Goal: Information Seeking & Learning: Learn about a topic

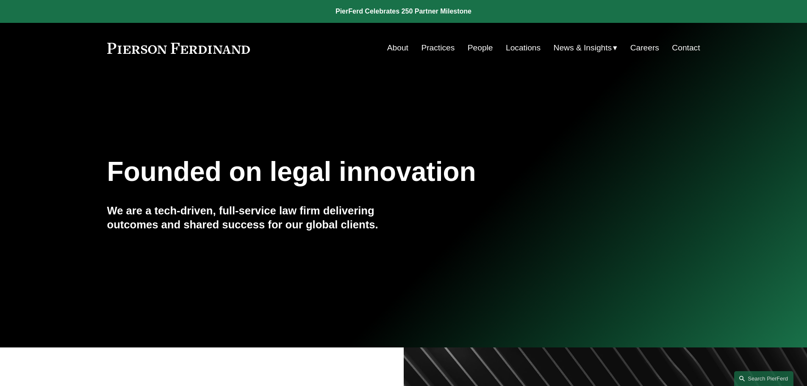
click at [472, 50] on link "People" at bounding box center [480, 48] width 25 height 16
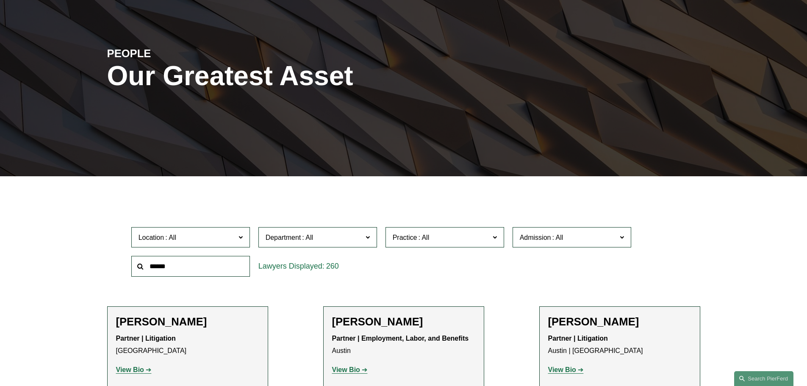
scroll to position [85, 0]
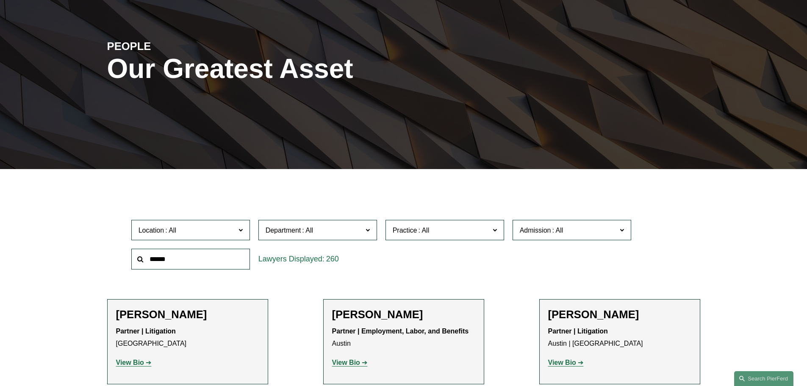
click at [183, 265] on input "text" at bounding box center [190, 259] width 119 height 21
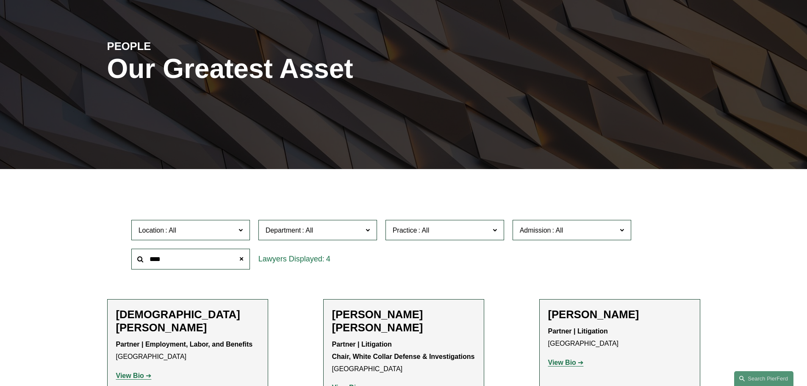
type input "****"
click at [131, 372] on strong "View Bio" at bounding box center [130, 375] width 28 height 7
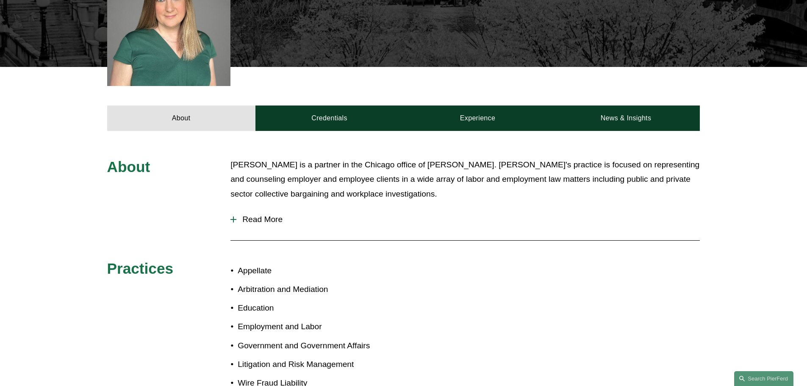
scroll to position [297, 0]
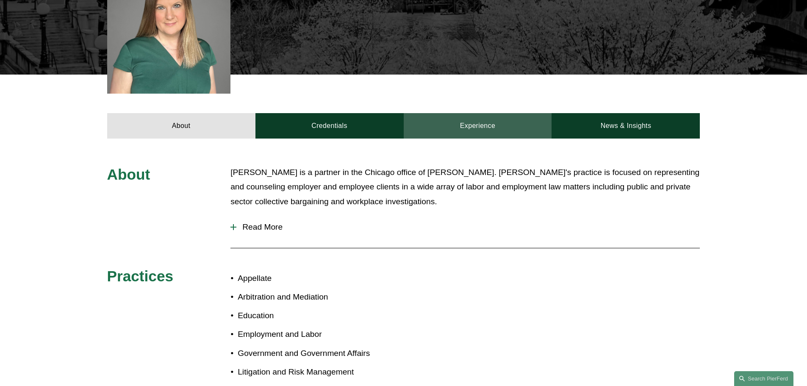
click at [495, 113] on link "Experience" at bounding box center [478, 125] width 148 height 25
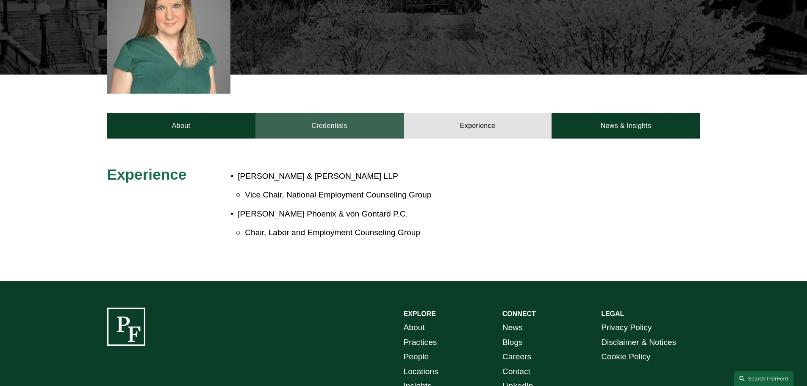
click at [333, 113] on link "Credentials" at bounding box center [330, 125] width 148 height 25
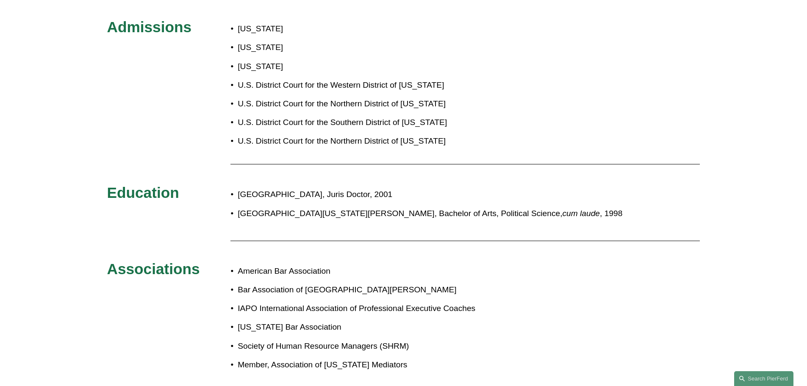
scroll to position [466, 0]
